Goal: Transaction & Acquisition: Purchase product/service

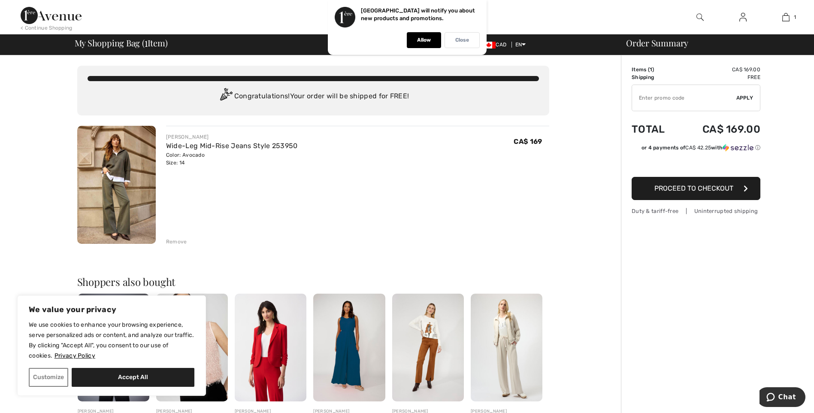
click at [460, 44] on div "Close" at bounding box center [461, 40] width 35 height 16
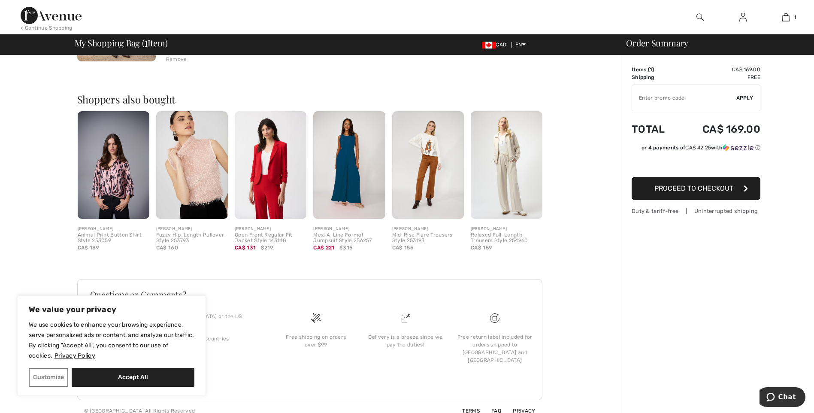
scroll to position [183, 0]
click at [705, 185] on span "Proceed to Checkout" at bounding box center [693, 188] width 79 height 8
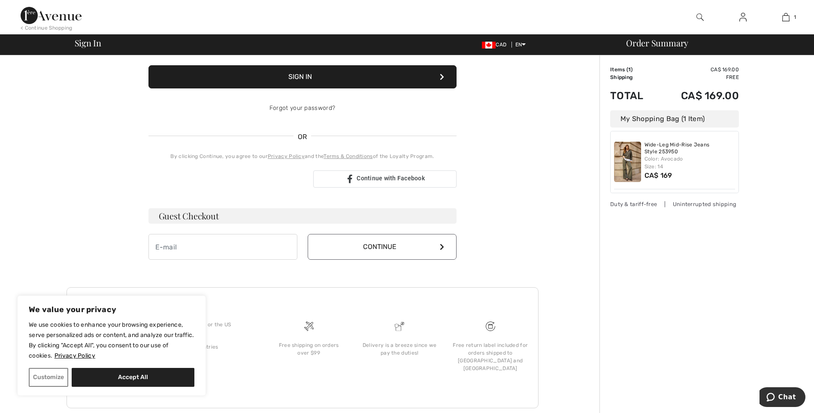
scroll to position [126, 0]
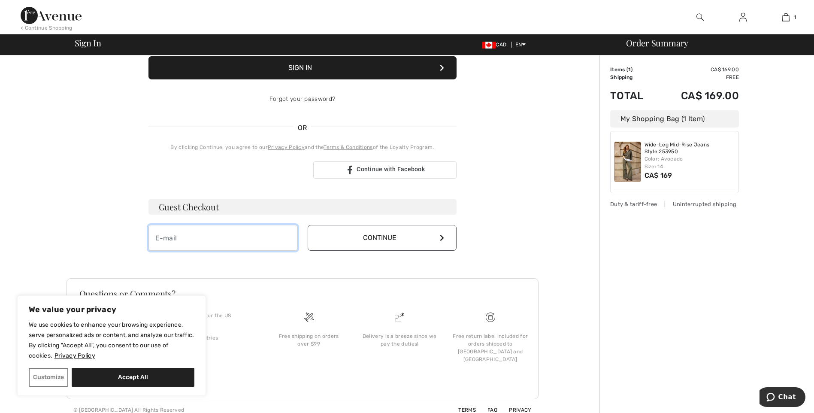
click at [229, 237] on input "email" at bounding box center [222, 238] width 149 height 26
type input "[EMAIL_ADDRESS][DOMAIN_NAME]"
click at [408, 242] on button "Continue" at bounding box center [382, 238] width 149 height 26
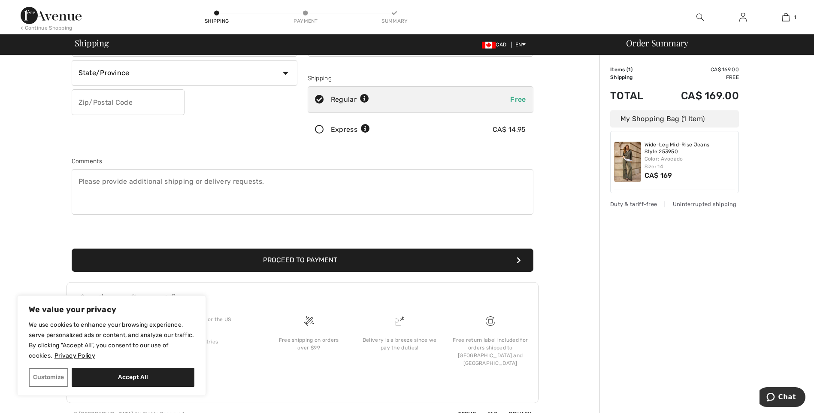
scroll to position [139, 0]
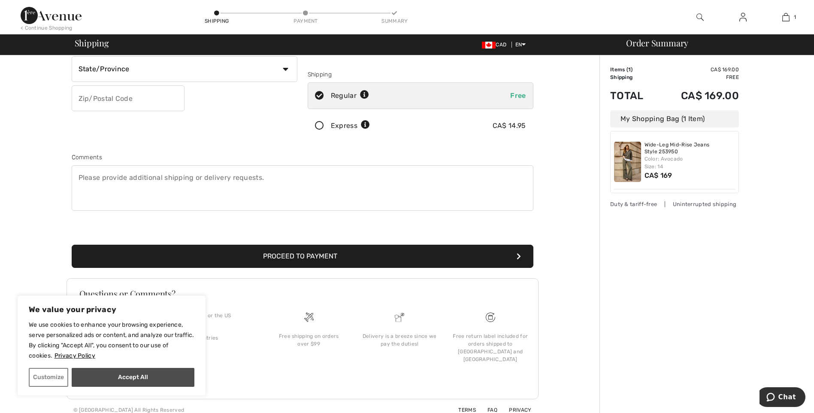
click at [117, 383] on button "Accept All" at bounding box center [133, 377] width 123 height 19
checkbox input "true"
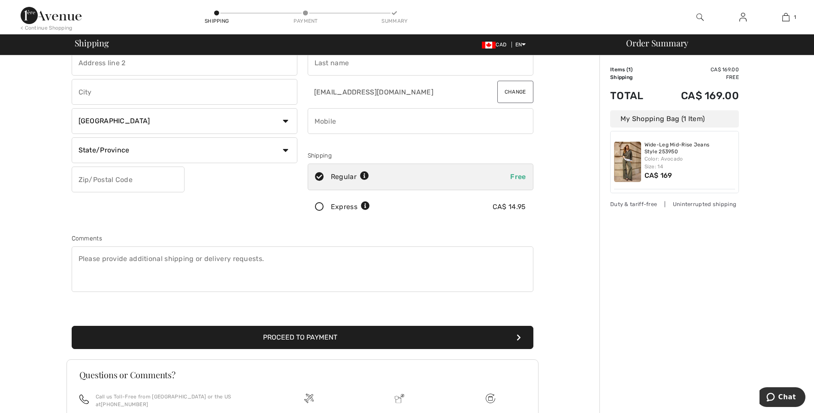
scroll to position [0, 0]
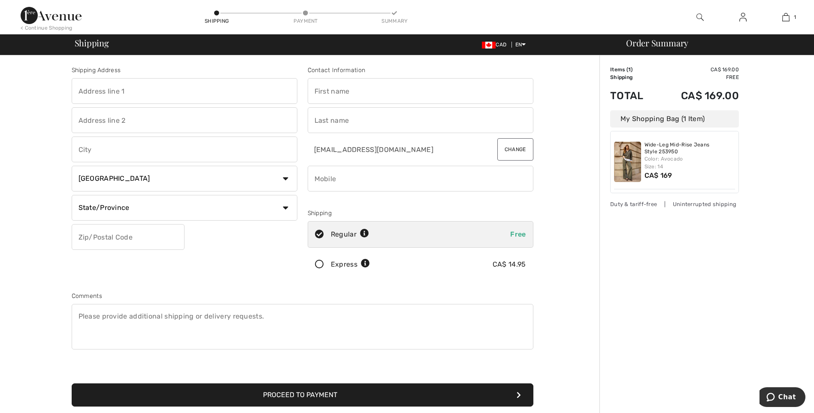
click at [167, 93] on input "text" at bounding box center [185, 91] width 226 height 26
type input "1069 Willow Ave"
type input "Moose Jaw"
select select "SK"
type input "S6H 1G5"
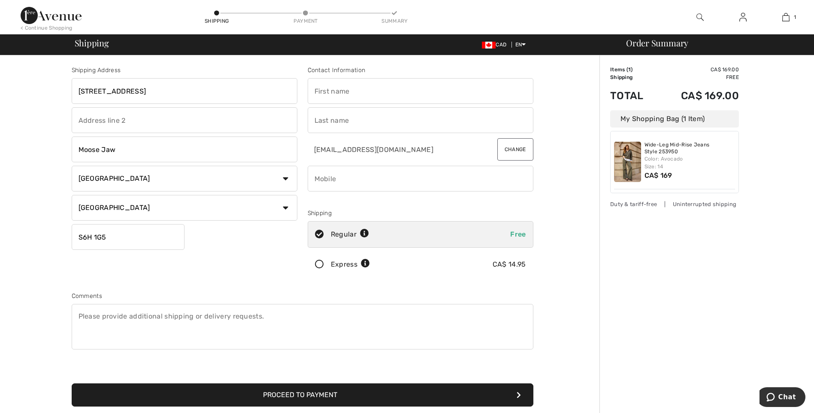
type input "Krysta"
type input "Field"
type input "3066906794"
type input "S6H1G5"
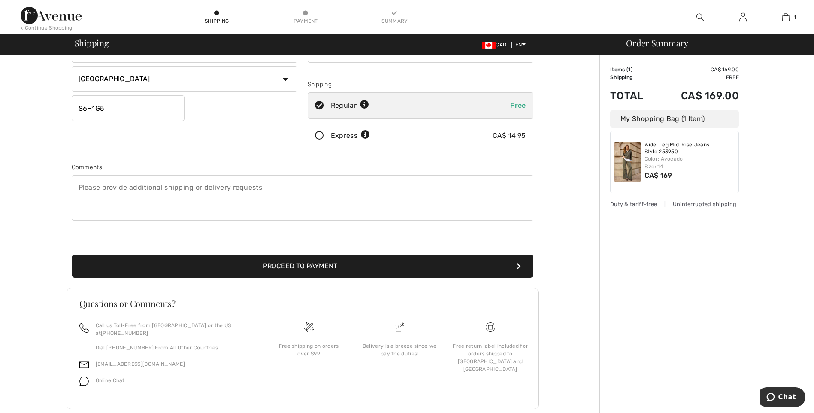
scroll to position [139, 0]
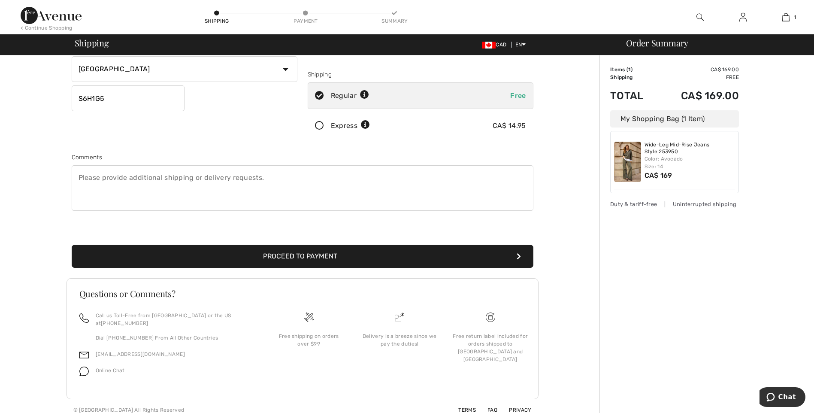
click at [325, 254] on button "Proceed to Payment" at bounding box center [303, 256] width 462 height 23
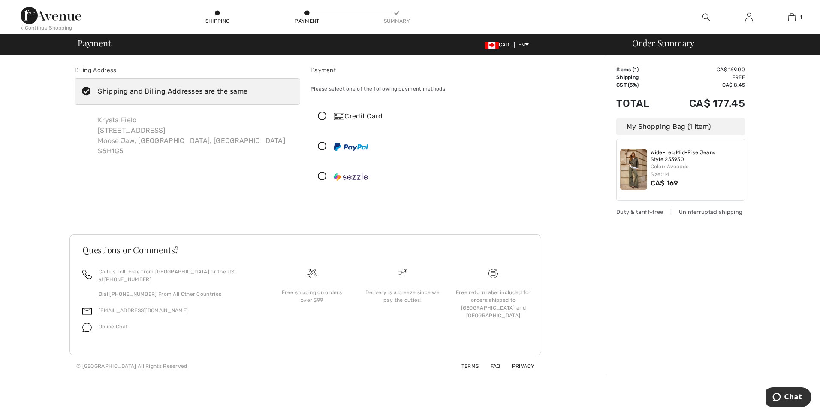
click at [48, 19] on img at bounding box center [51, 15] width 61 height 17
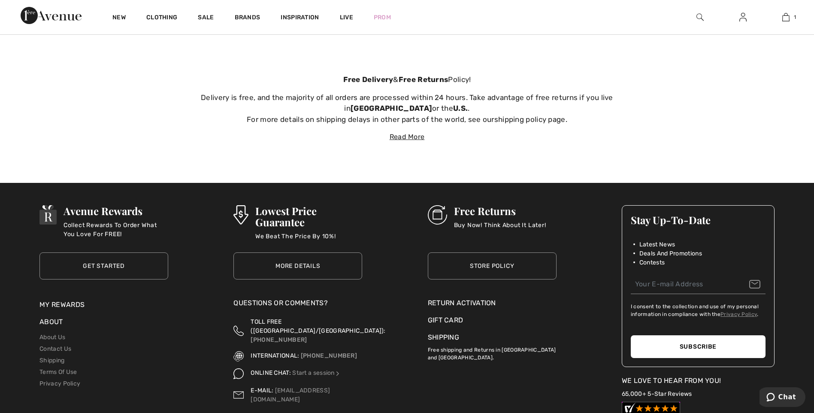
scroll to position [3174, 0]
click at [54, 335] on link "About Us" at bounding box center [52, 337] width 26 height 7
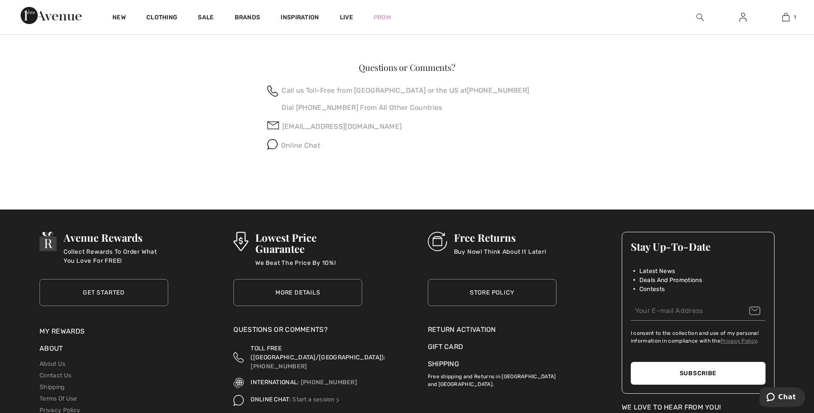
scroll to position [901, 0]
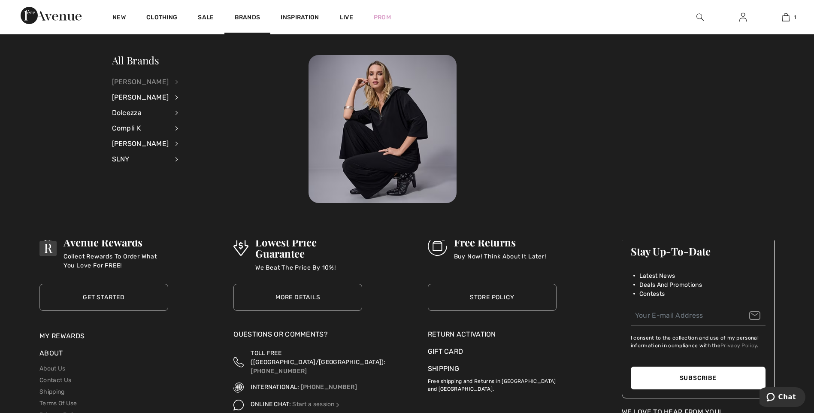
click at [169, 82] on div "[PERSON_NAME]" at bounding box center [140, 81] width 57 height 15
click at [194, 81] on link "View All" at bounding box center [222, 81] width 66 height 14
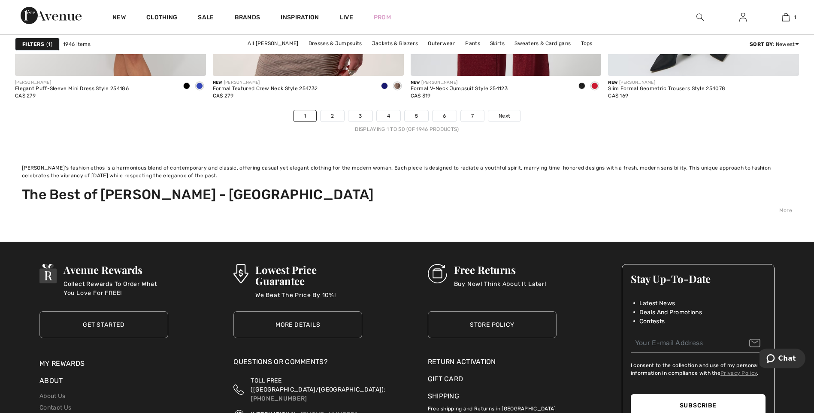
scroll to position [5234, 0]
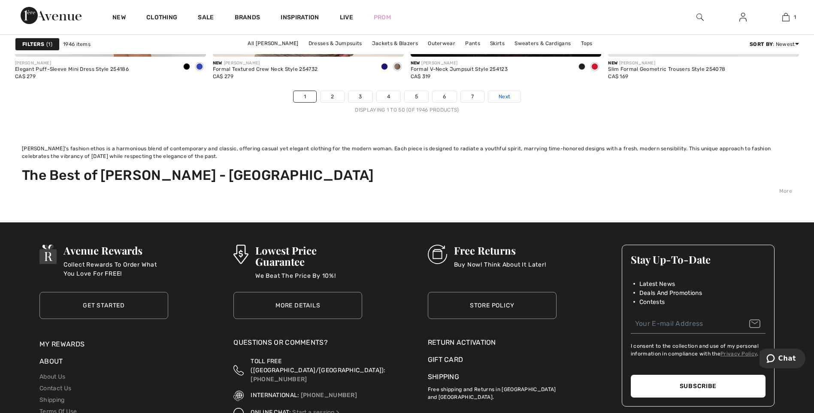
click at [502, 97] on span "Next" at bounding box center [504, 97] width 12 height 8
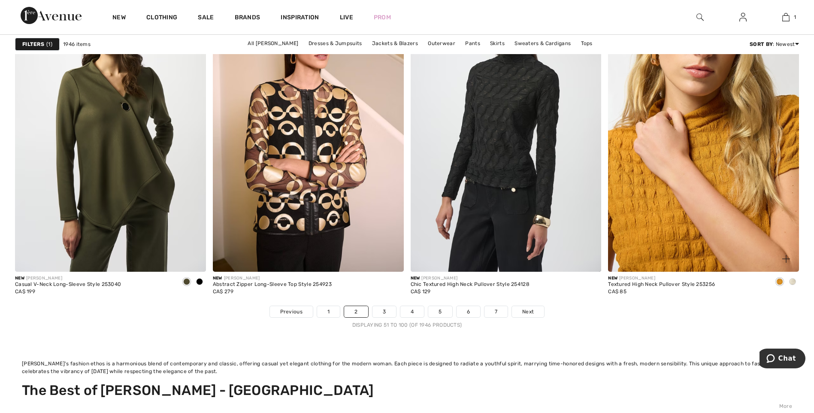
scroll to position [5019, 0]
click at [686, 245] on img at bounding box center [703, 128] width 191 height 286
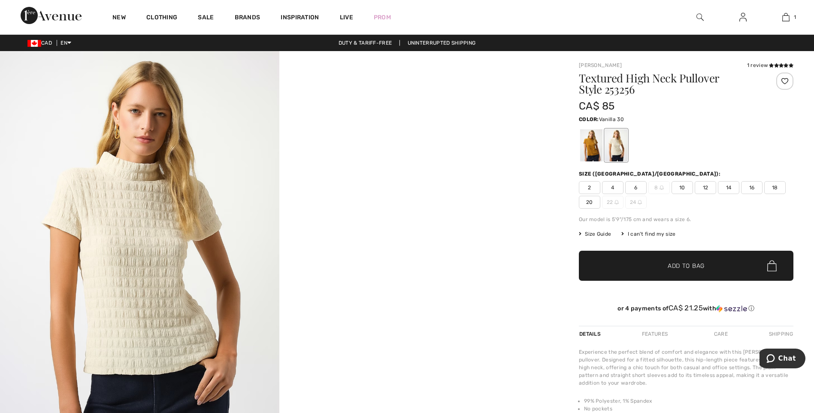
click at [609, 149] on div at bounding box center [616, 145] width 22 height 32
click at [708, 188] on span "12" at bounding box center [705, 187] width 21 height 13
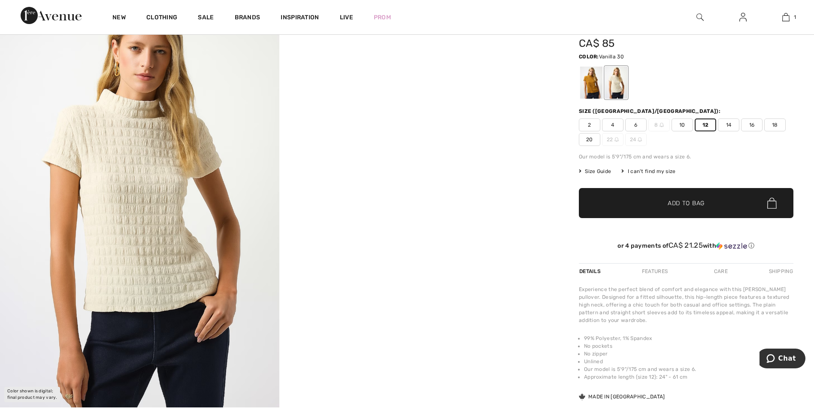
scroll to position [86, 0]
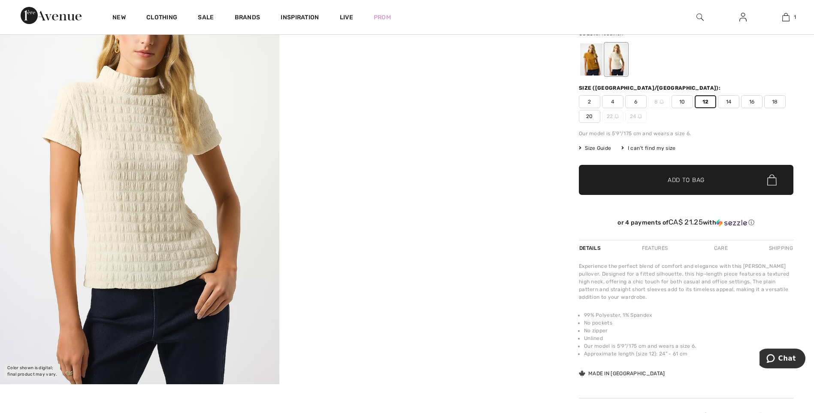
click at [580, 59] on div at bounding box center [591, 59] width 22 height 32
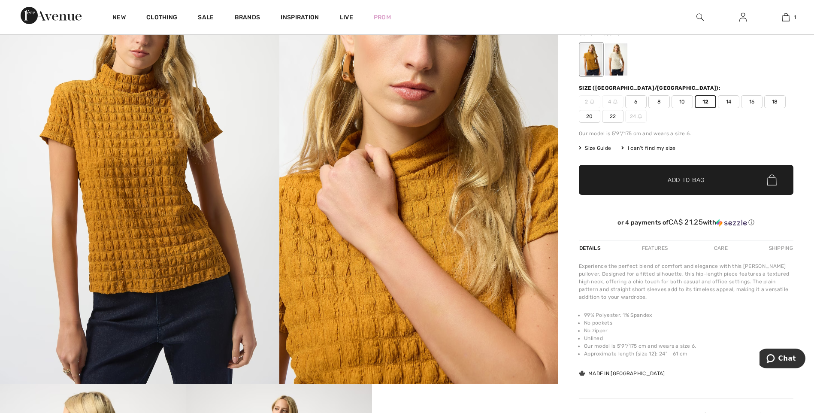
click at [599, 57] on div at bounding box center [591, 59] width 22 height 32
click at [625, 60] on div at bounding box center [616, 59] width 22 height 32
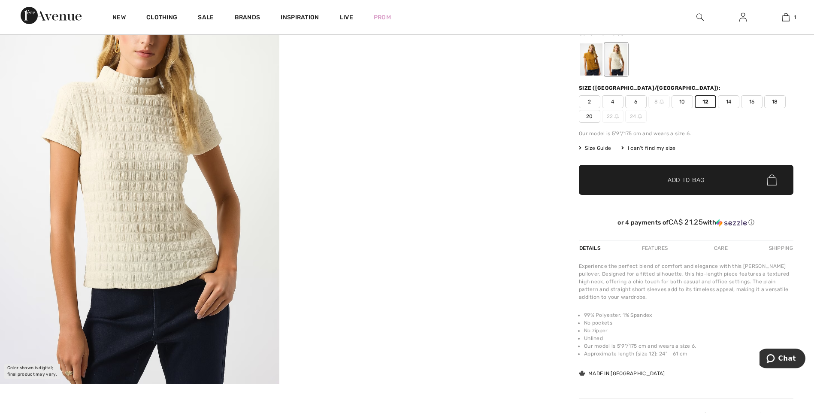
click at [694, 179] on span "Add to Bag" at bounding box center [686, 179] width 37 height 9
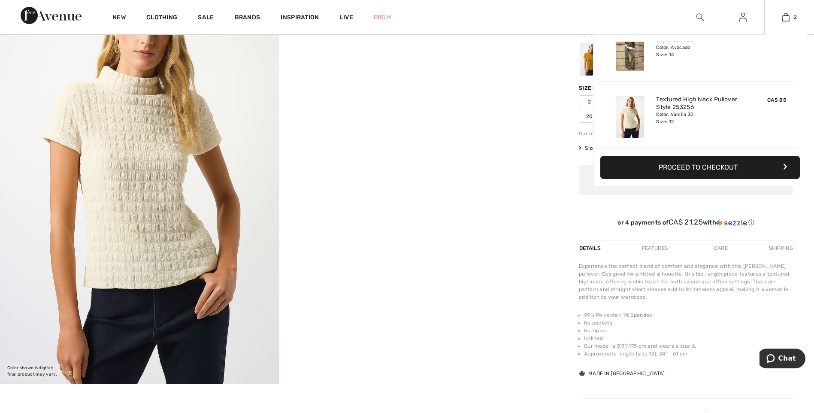
scroll to position [0, 0]
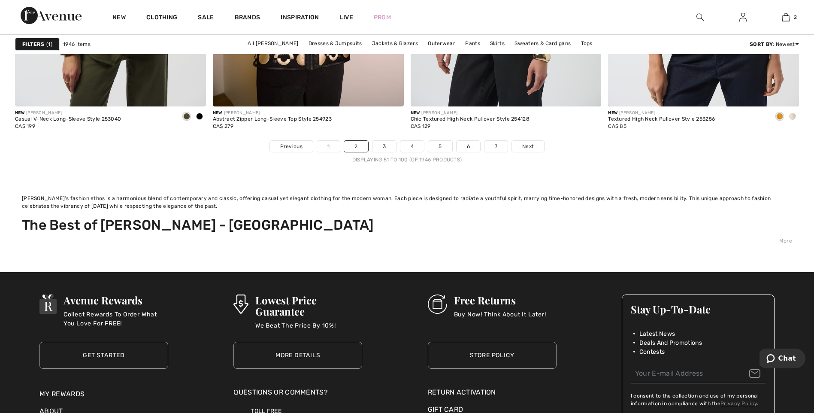
scroll to position [5191, 0]
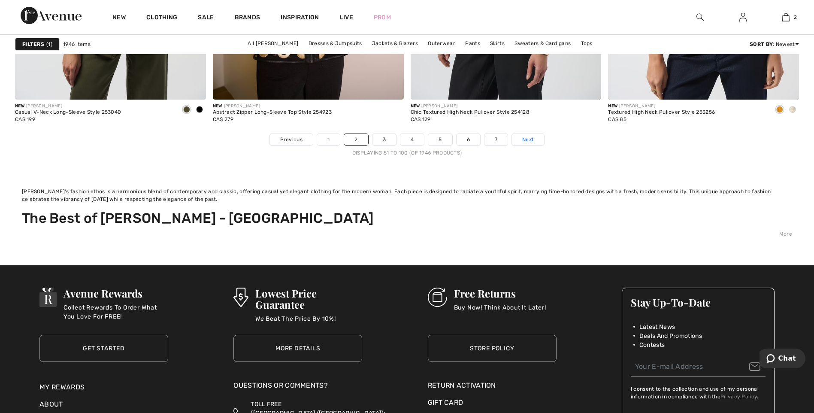
click at [529, 140] on span "Next" at bounding box center [528, 140] width 12 height 8
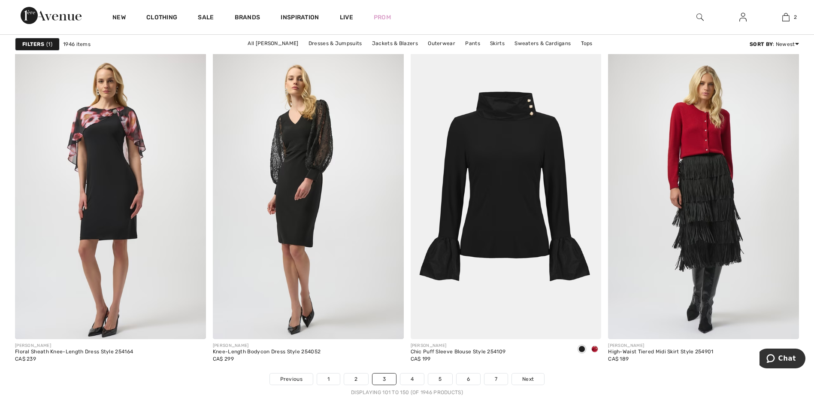
scroll to position [4976, 0]
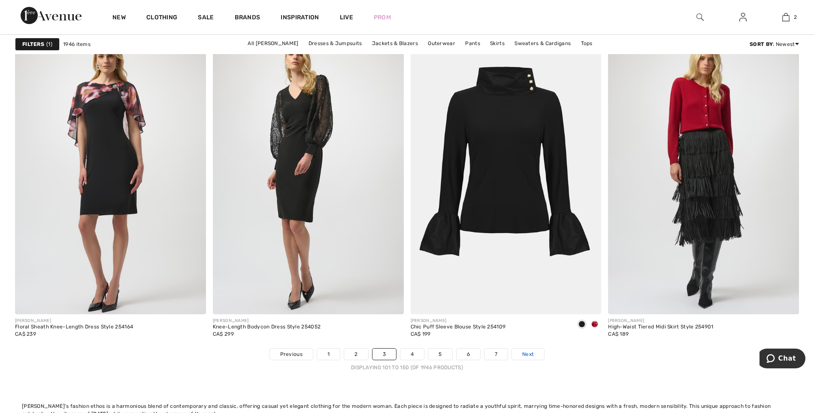
click at [532, 355] on span "Next" at bounding box center [528, 354] width 12 height 8
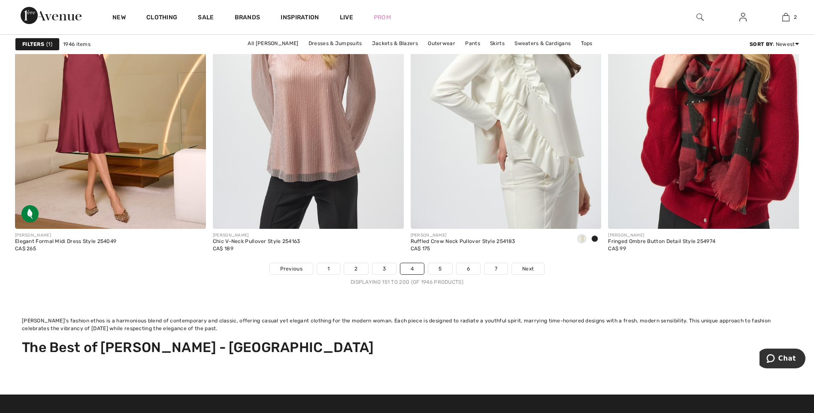
scroll to position [5062, 0]
click at [534, 272] on span "Next" at bounding box center [528, 268] width 12 height 8
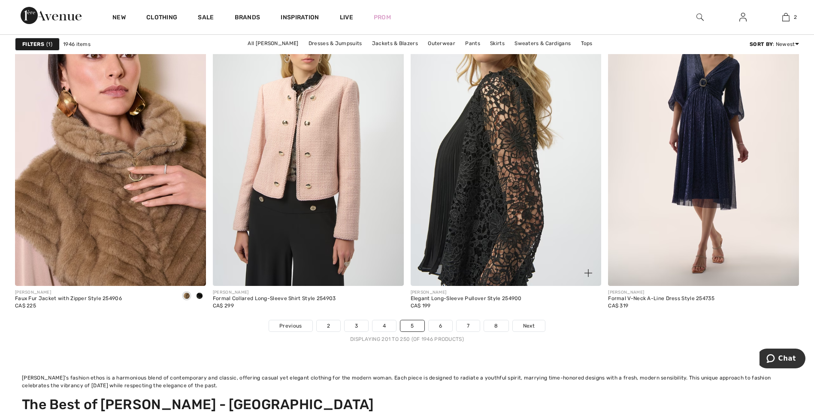
scroll to position [5019, 0]
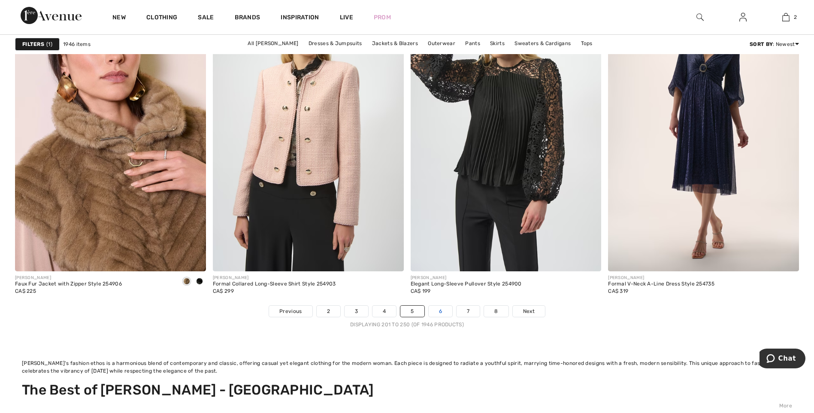
click at [437, 311] on link "6" at bounding box center [441, 310] width 24 height 11
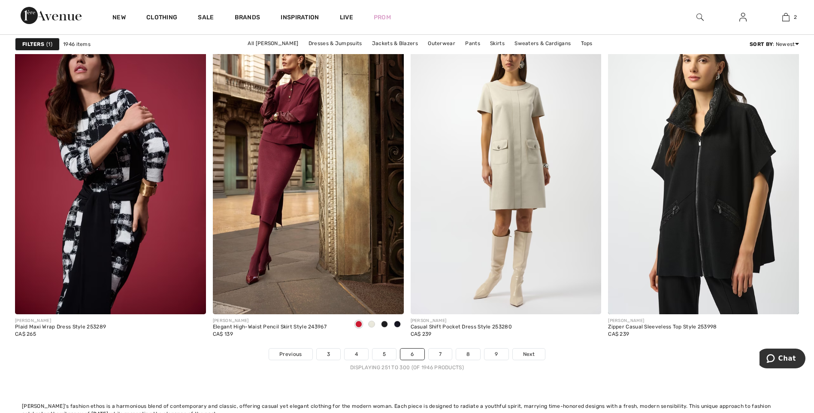
scroll to position [5019, 0]
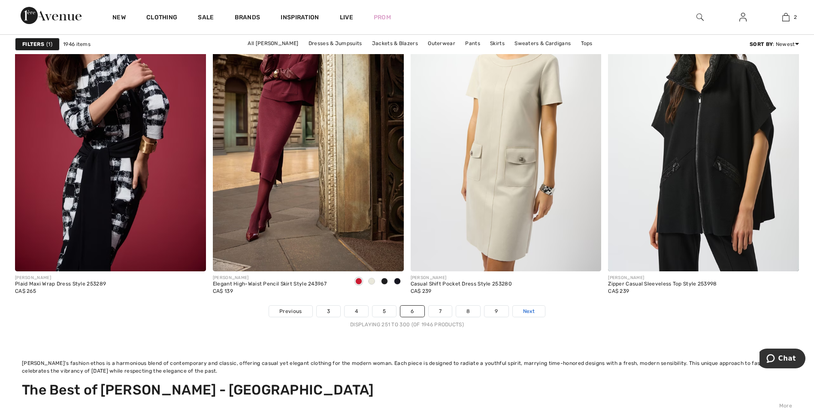
click at [526, 314] on span "Next" at bounding box center [529, 311] width 12 height 8
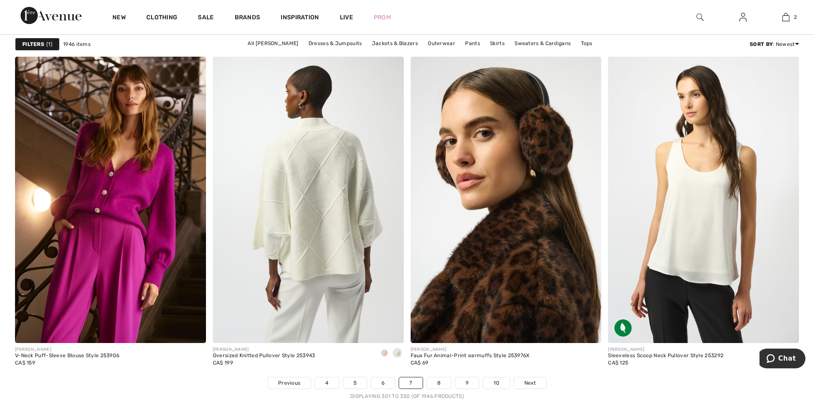
scroll to position [4976, 0]
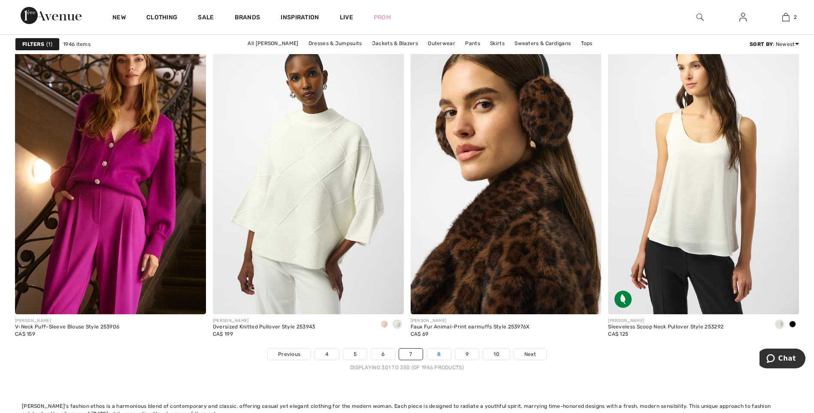
click at [439, 353] on link "8" at bounding box center [439, 353] width 24 height 11
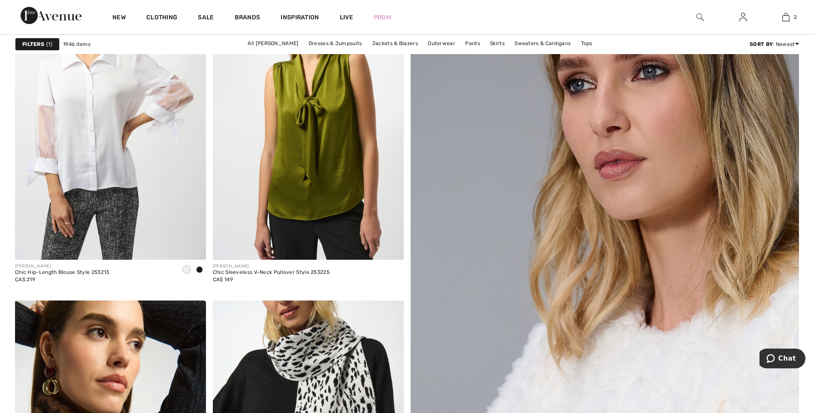
scroll to position [362, 0]
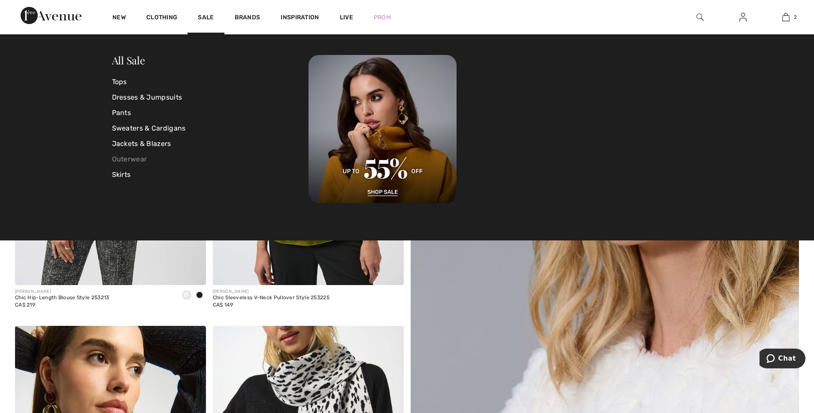
click at [123, 159] on link "Outerwear" at bounding box center [210, 158] width 197 height 15
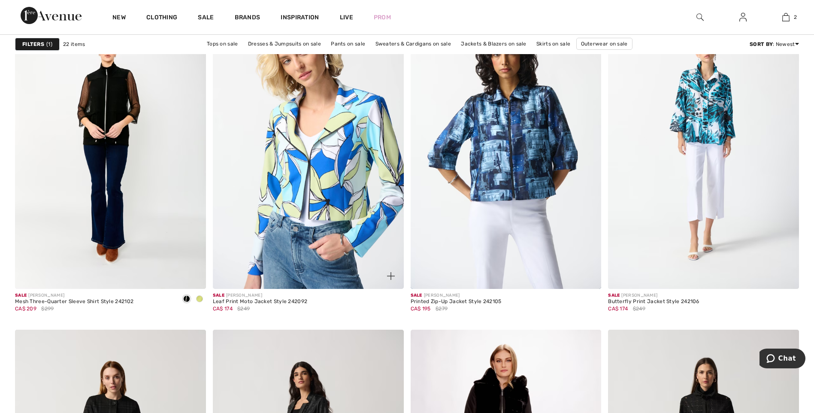
scroll to position [1269, 0]
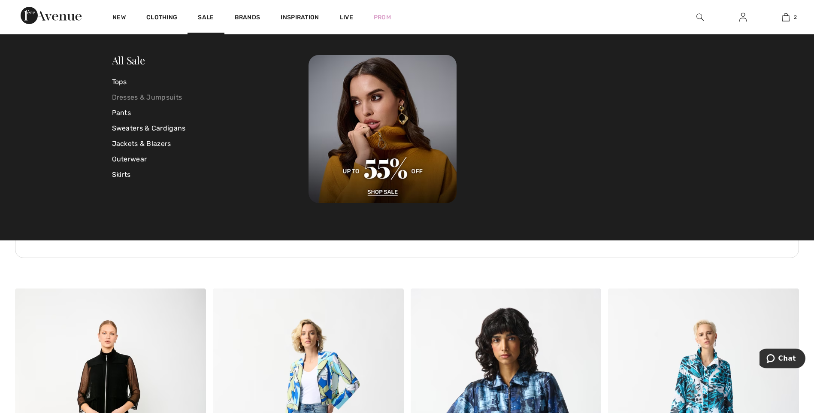
click at [120, 97] on link "Dresses & Jumpsuits" at bounding box center [210, 97] width 197 height 15
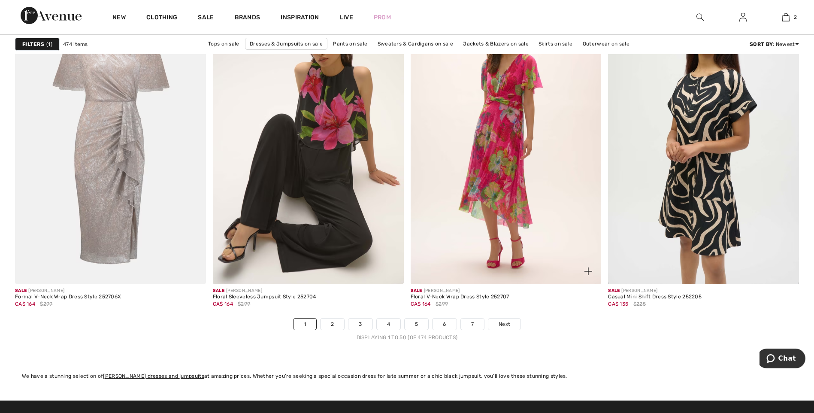
scroll to position [4890, 0]
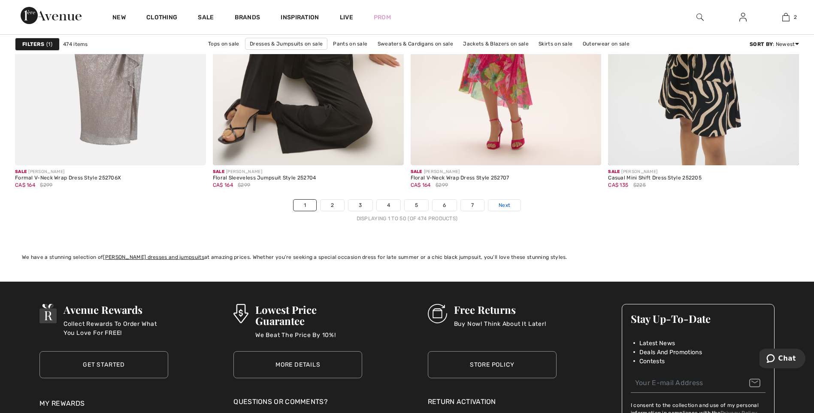
click at [499, 204] on span "Next" at bounding box center [504, 205] width 12 height 8
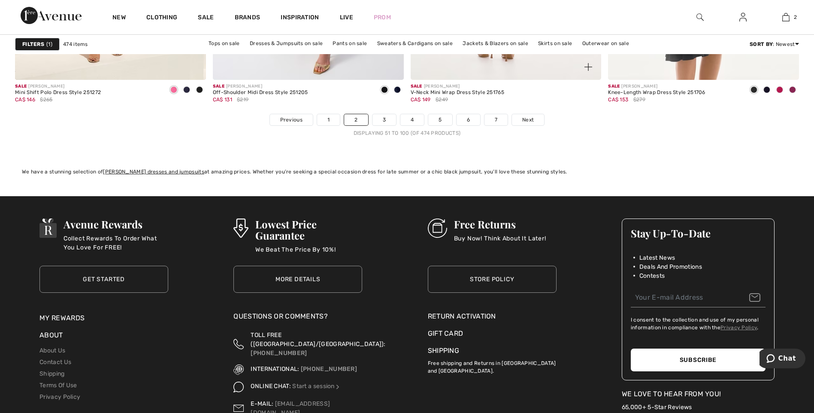
scroll to position [4976, 0]
click at [520, 119] on link "Next" at bounding box center [528, 119] width 32 height 11
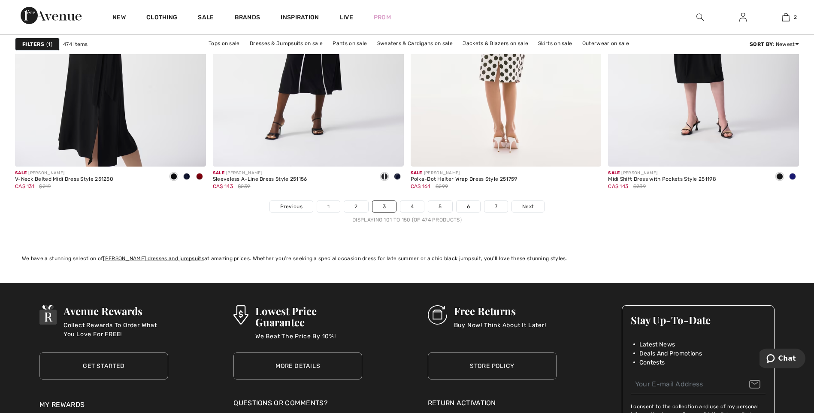
scroll to position [4890, 0]
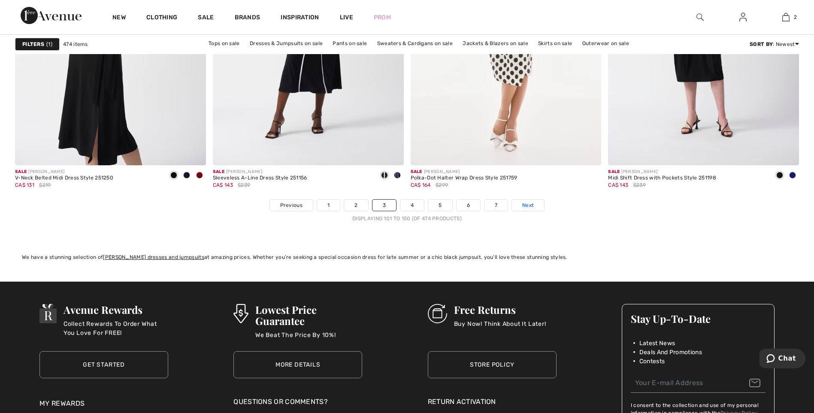
click at [542, 202] on link "Next" at bounding box center [528, 204] width 32 height 11
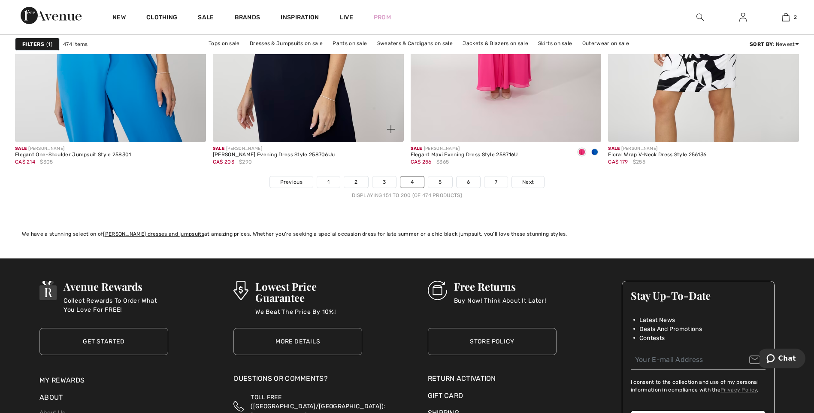
scroll to position [5019, 0]
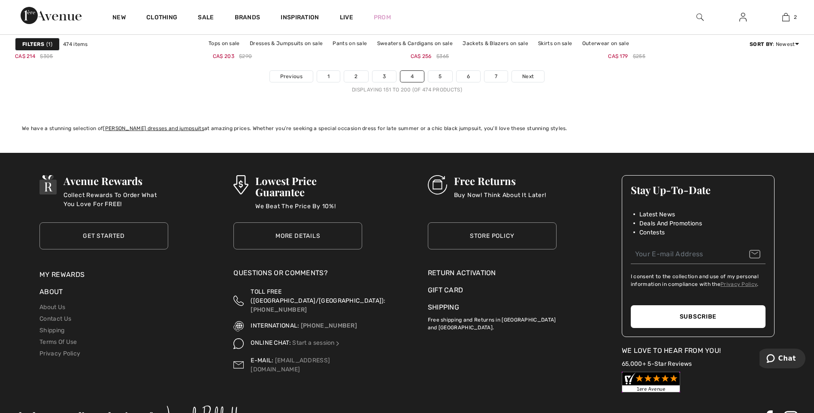
click at [538, 63] on div "Sale [PERSON_NAME] Elegant Maxi Evening Dress Style 258716U CA$ 256 $365" at bounding box center [506, 53] width 191 height 34
click at [535, 73] on link "Next" at bounding box center [528, 76] width 32 height 11
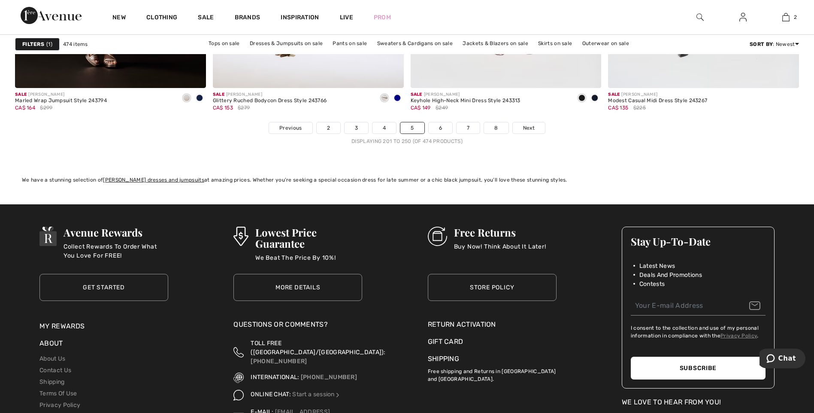
scroll to position [4976, 0]
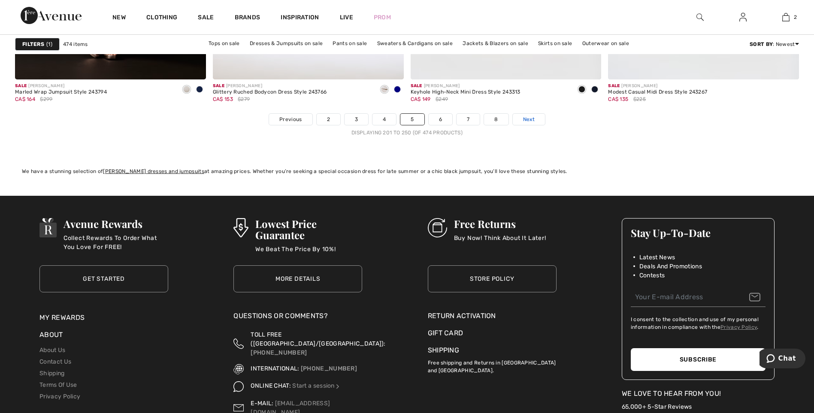
click at [529, 123] on span "Next" at bounding box center [529, 119] width 12 height 8
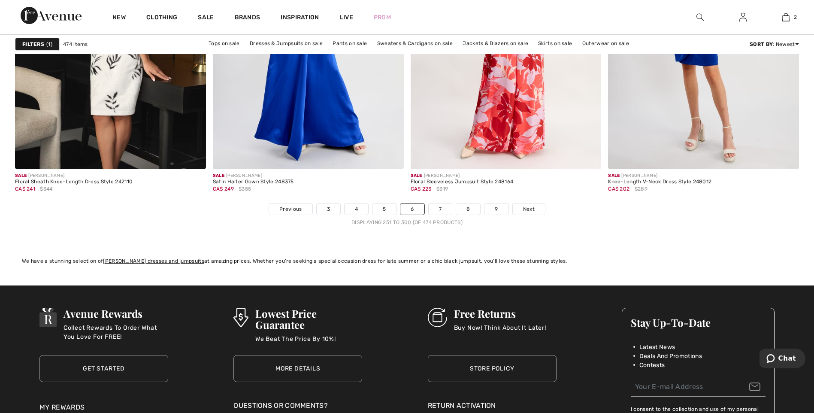
scroll to position [4890, 0]
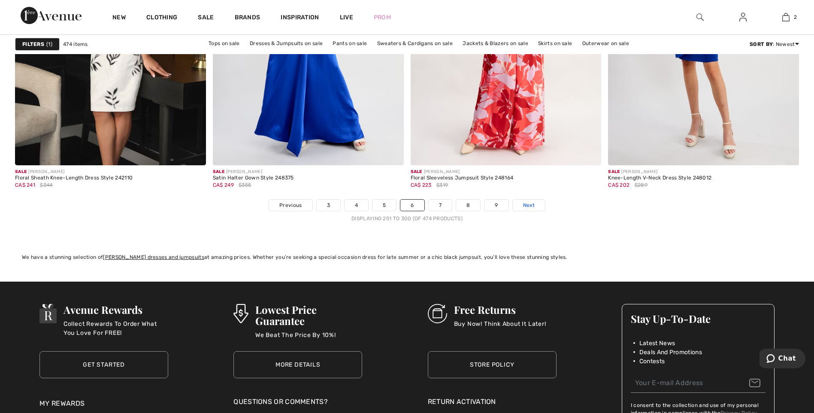
click at [531, 206] on span "Next" at bounding box center [529, 205] width 12 height 8
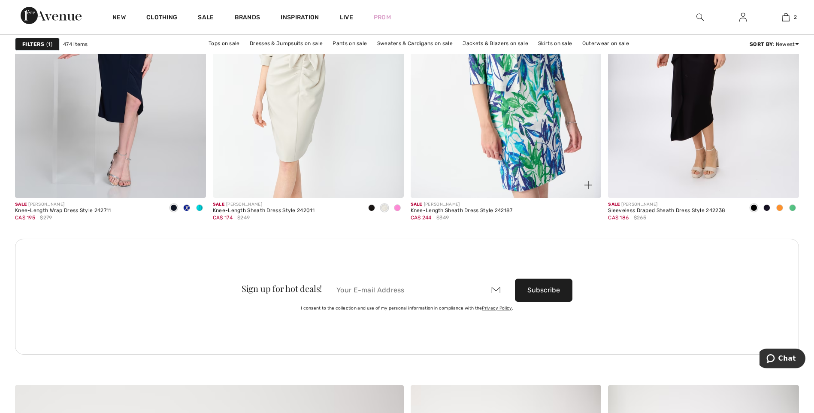
scroll to position [2317, 0]
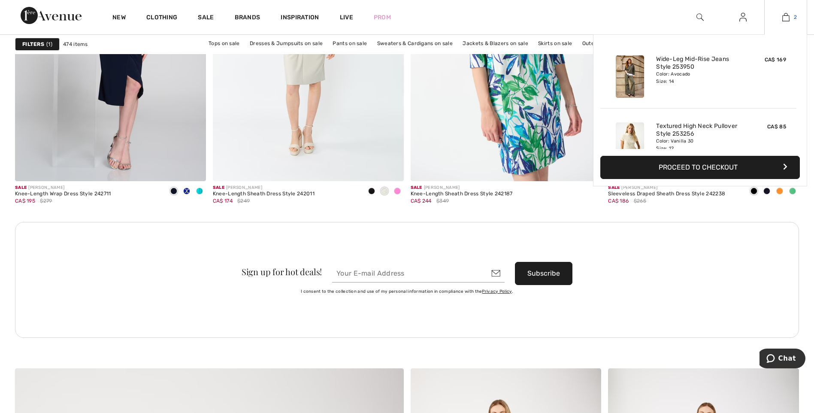
click at [788, 16] on img at bounding box center [785, 17] width 7 height 10
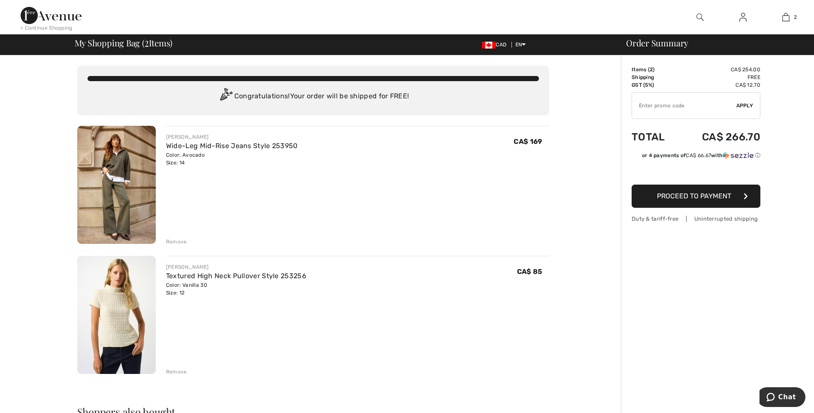
click at [117, 302] on img at bounding box center [116, 315] width 79 height 118
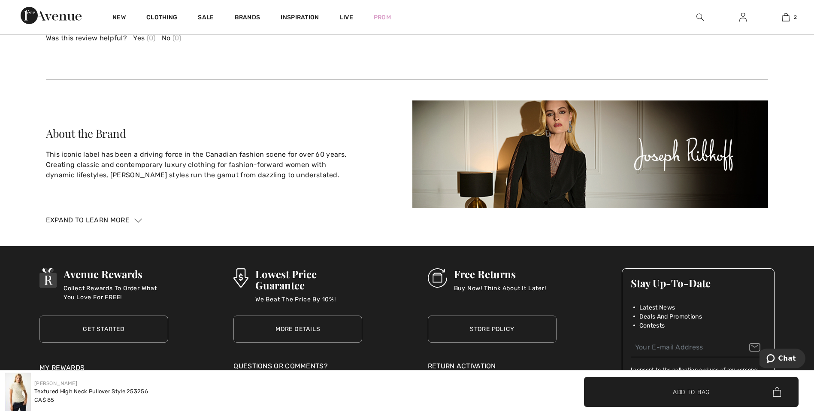
scroll to position [1373, 0]
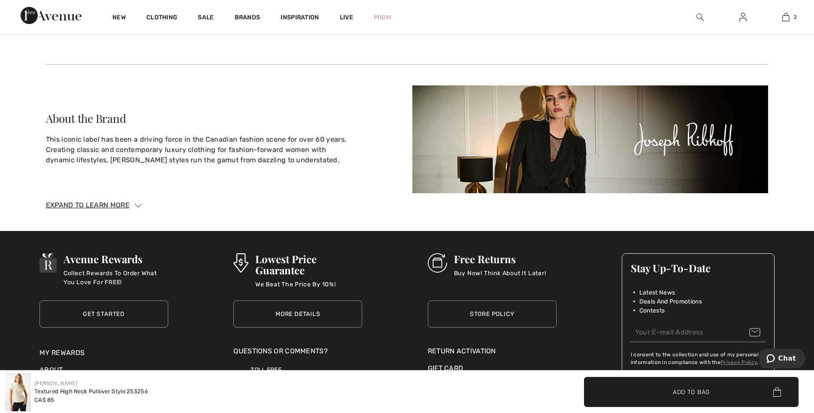
click at [137, 203] on img at bounding box center [138, 205] width 8 height 4
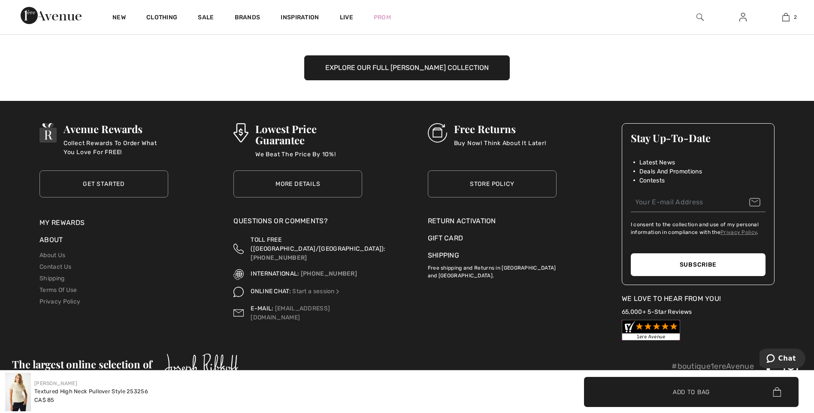
scroll to position [1800, 0]
